Goal: Transaction & Acquisition: Purchase product/service

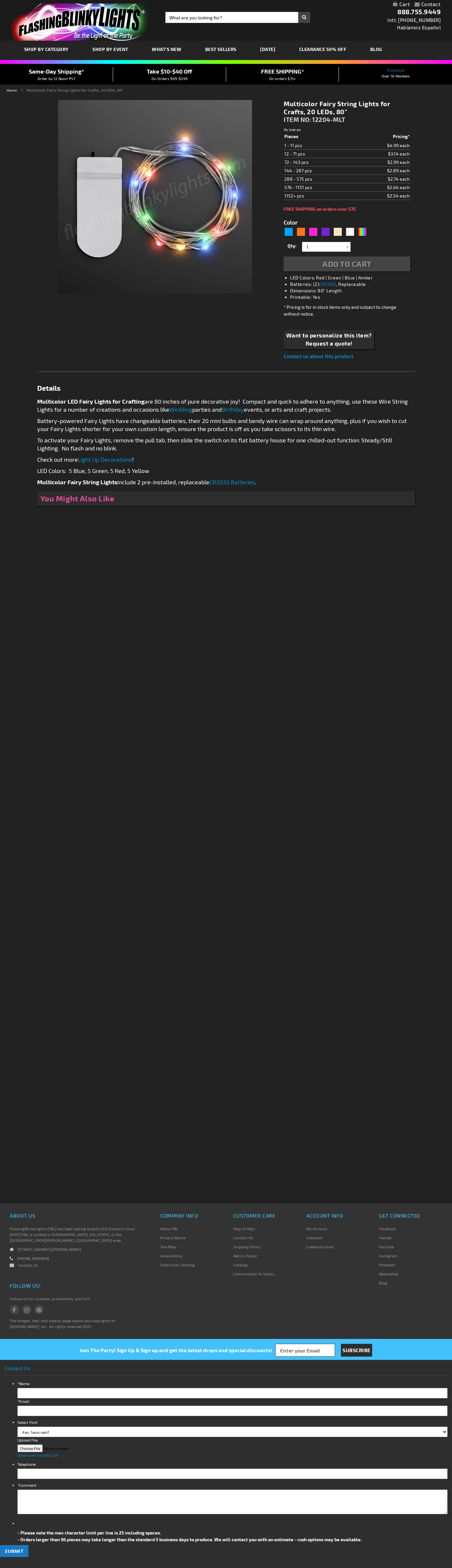
type input "5659"
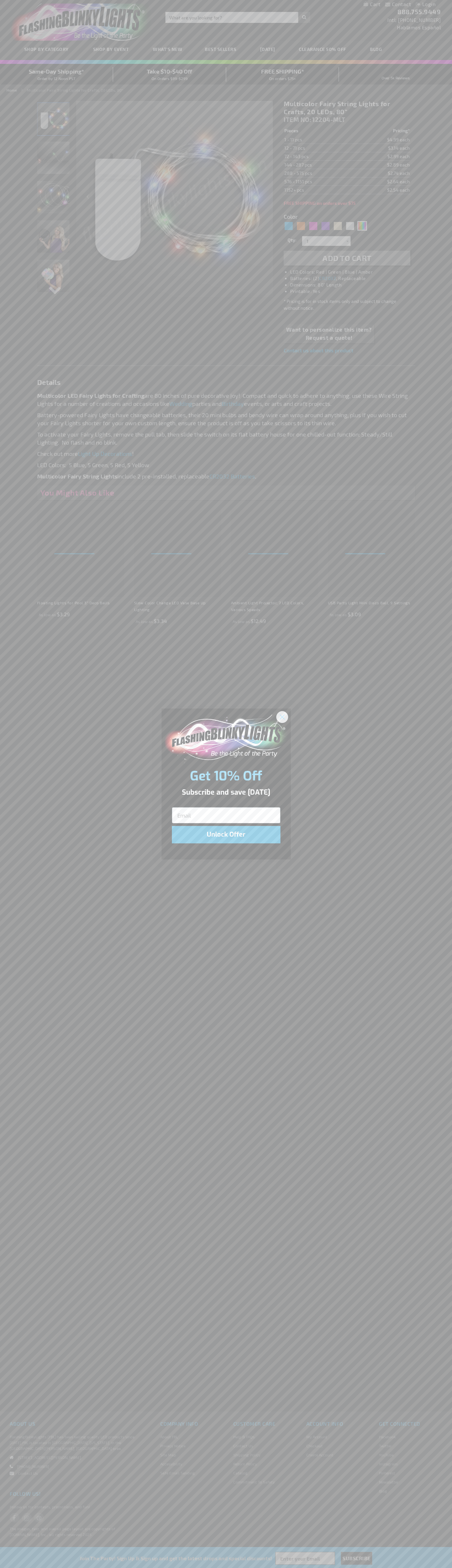
click at [282, 716] on icon "Close dialog" at bounding box center [281, 716] width 4 height 4
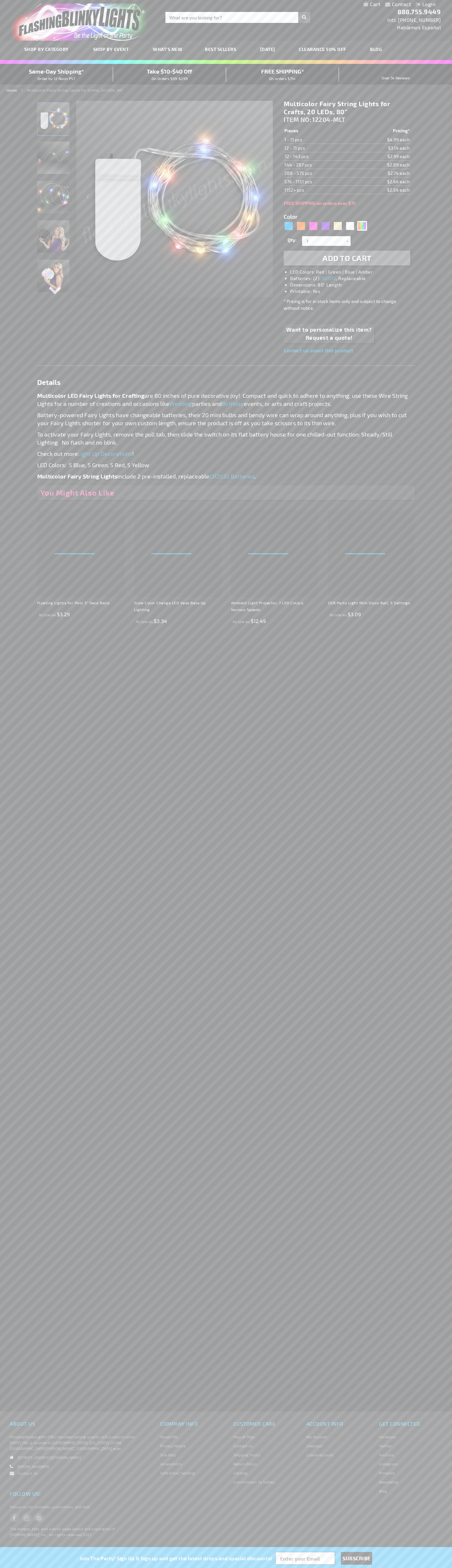
click at [353, 272] on li "LED Colors: Red | Green | Blue | Amber" at bounding box center [353, 272] width 126 height 7
click at [347, 258] on span "Add to Cart" at bounding box center [347, 257] width 49 height 9
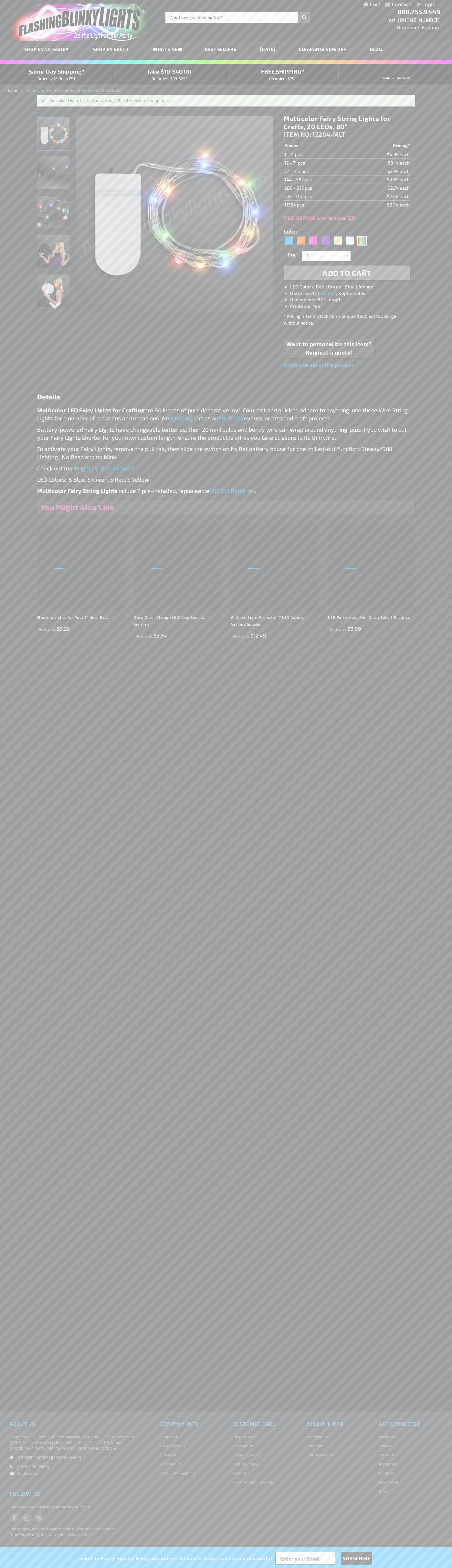
click at [412, 4] on li "Login" at bounding box center [425, 4] width 29 height 8
click at [372, 4] on link "My Cart" at bounding box center [372, 4] width 17 height 6
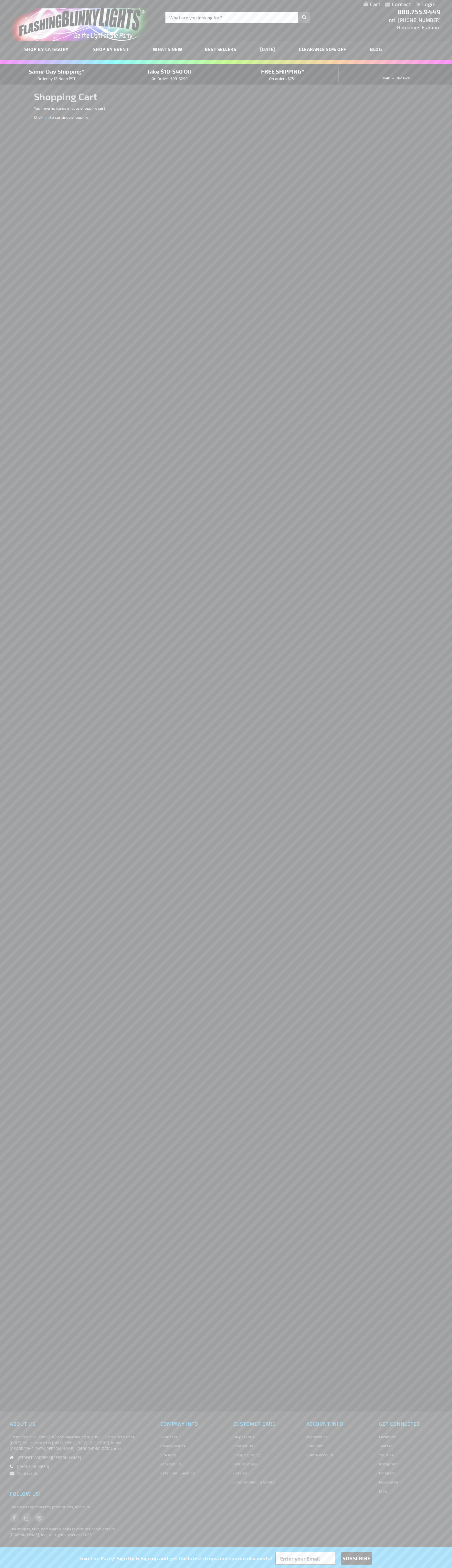
click at [57, 74] on span "Same-Day Shipping*" at bounding box center [56, 71] width 55 height 7
click at [105, 19] on img "store logo" at bounding box center [81, 22] width 139 height 37
click at [448, 1386] on div "Contact Compare Products Login Skip to Content My Cart My Cart Close You have n…" at bounding box center [226, 784] width 452 height 1568
click at [115, 1567] on html "The store will not work correctly when cookies are disabled. Contact Compare Pr…" at bounding box center [226, 784] width 452 height 1568
click at [4, 197] on div "Contact Compare Products Login Skip to Content My Cart My Cart Close You have n…" at bounding box center [226, 784] width 452 height 1568
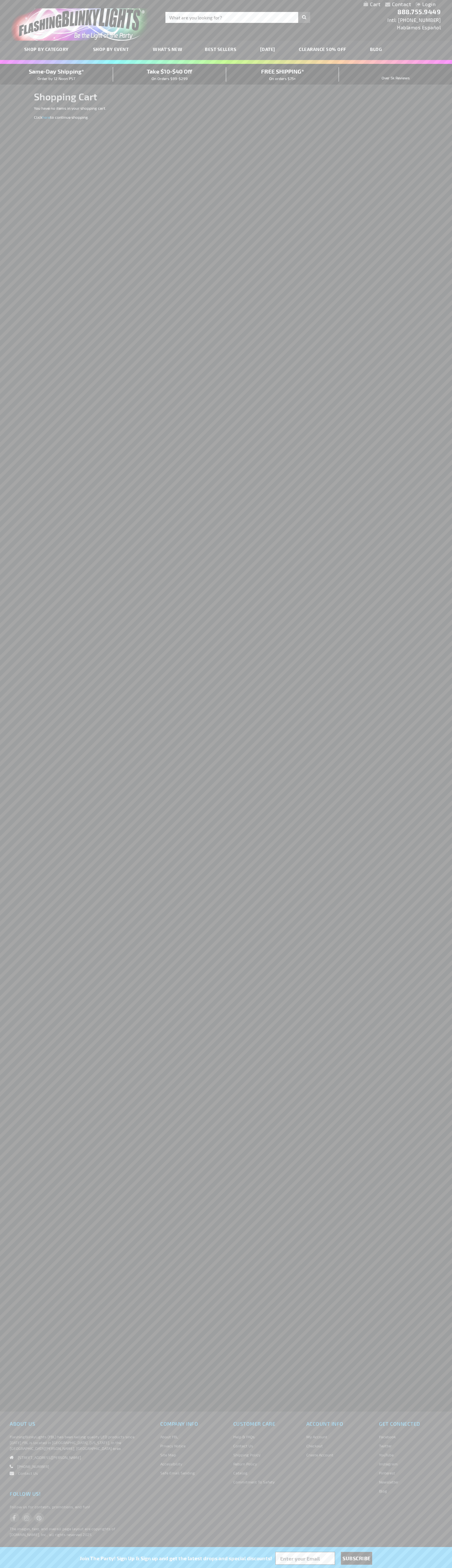
click at [57, 74] on span "Same-Day Shipping*" at bounding box center [56, 71] width 55 height 7
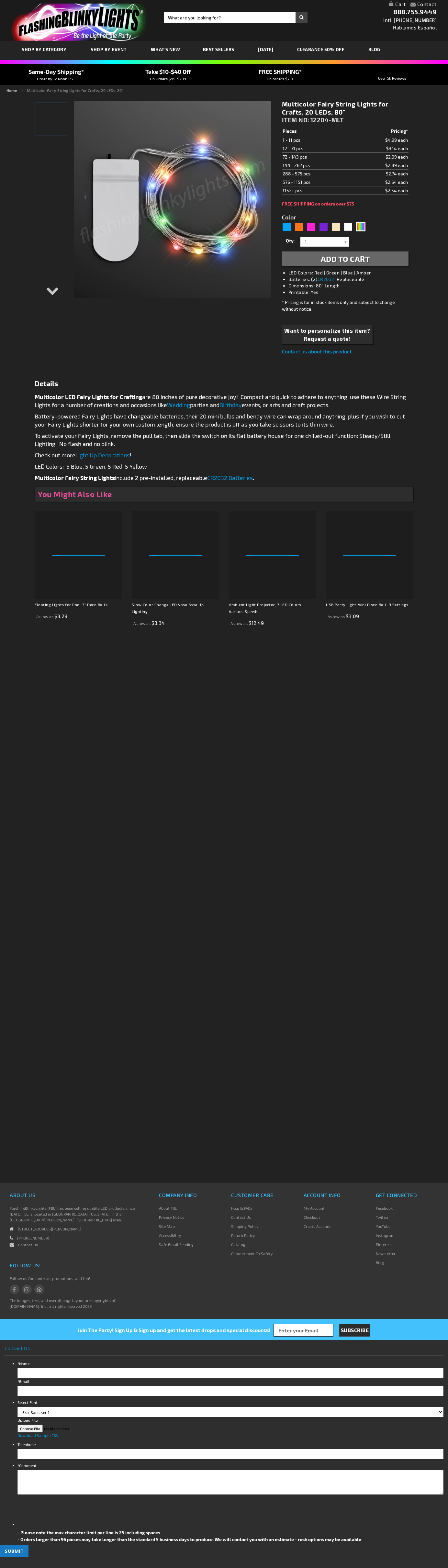
type input "5659"
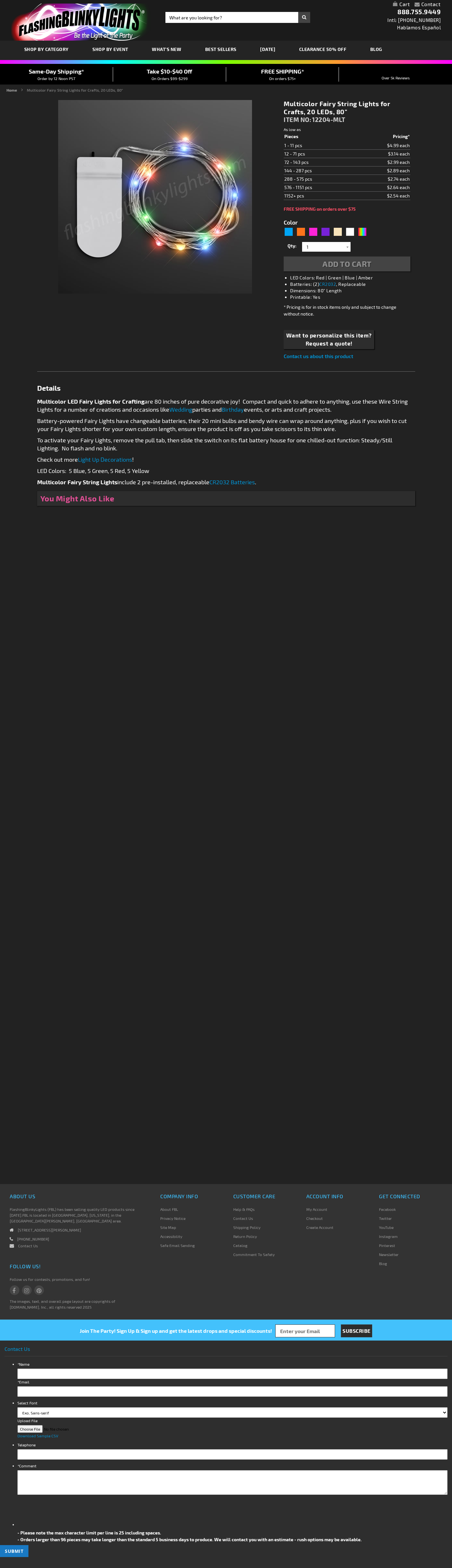
type input "5659"
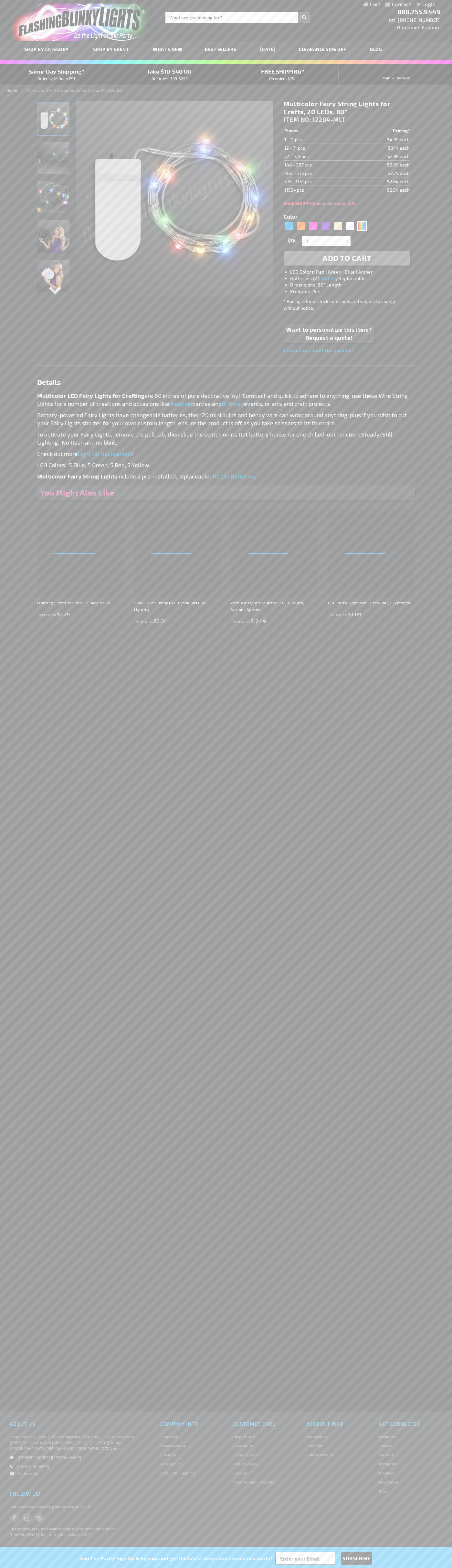
click at [372, 4] on link "My Cart" at bounding box center [372, 4] width 17 height 6
